Goal: Transaction & Acquisition: Obtain resource

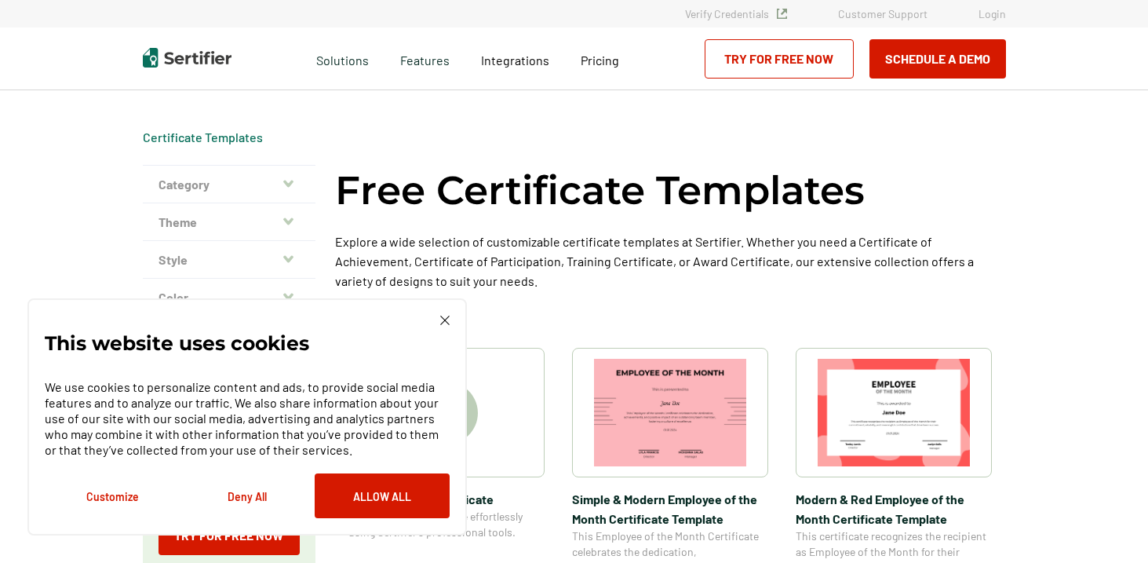
click at [571, 306] on div "Free Certificate Templates Explore a wide selection of customizable certificate…" at bounding box center [670, 246] width 671 height 163
click at [481, 411] on div at bounding box center [446, 412] width 196 height 129
